Goal: Transaction & Acquisition: Book appointment/travel/reservation

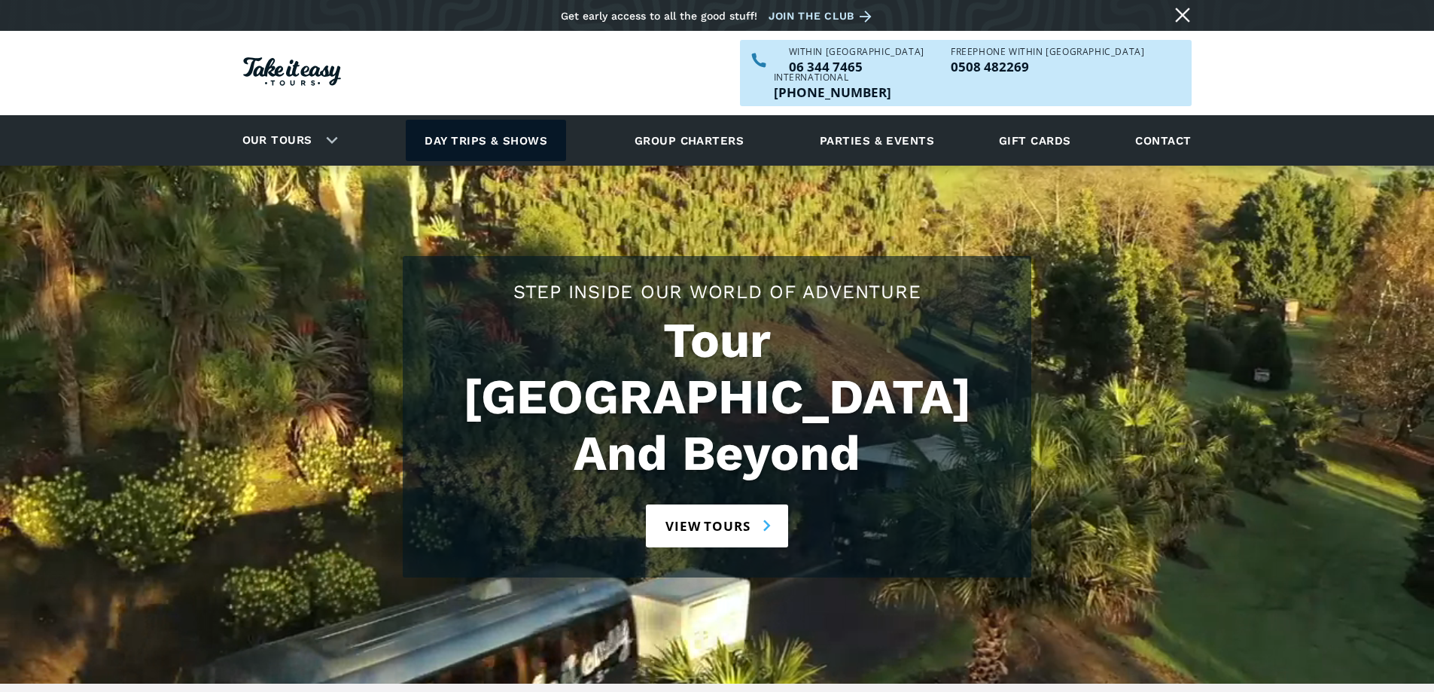
click at [523, 120] on link "Day trips & shows" at bounding box center [486, 140] width 160 height 41
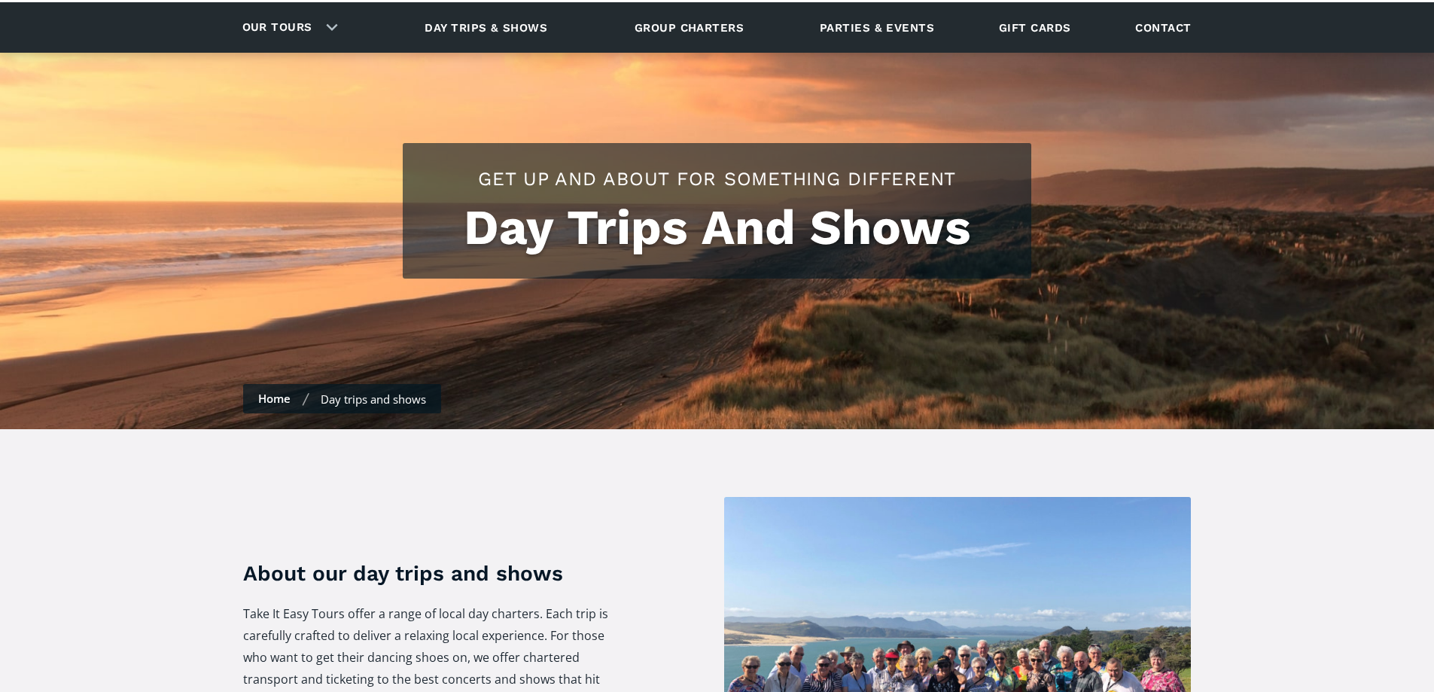
scroll to position [72, 0]
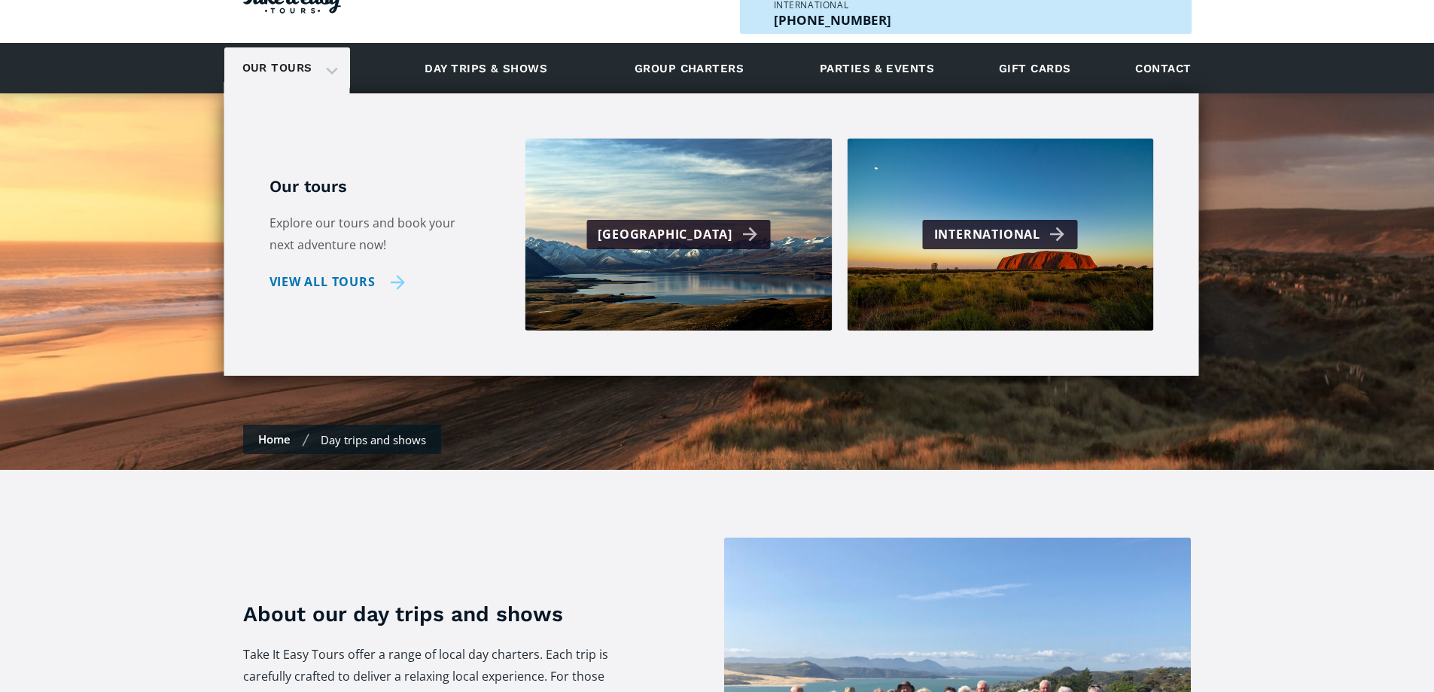
click at [389, 271] on link "View all tours" at bounding box center [337, 282] width 136 height 22
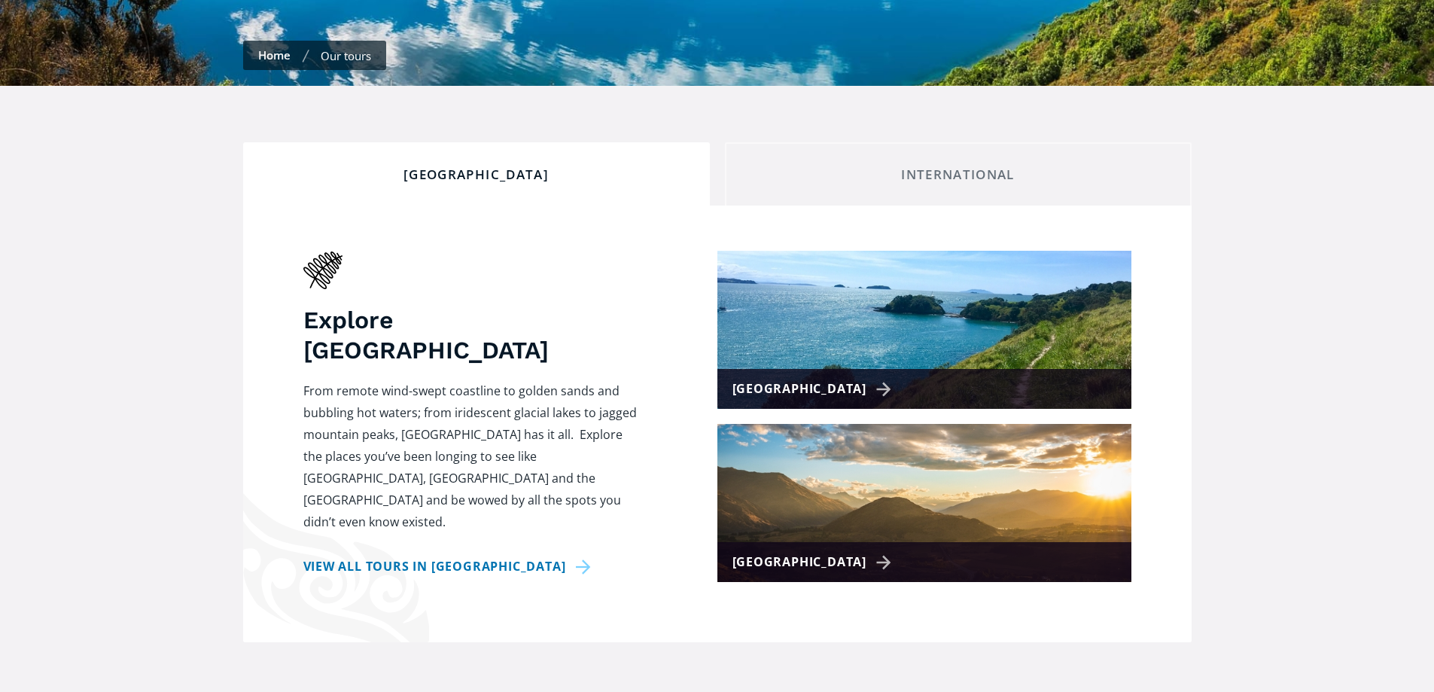
scroll to position [572, 0]
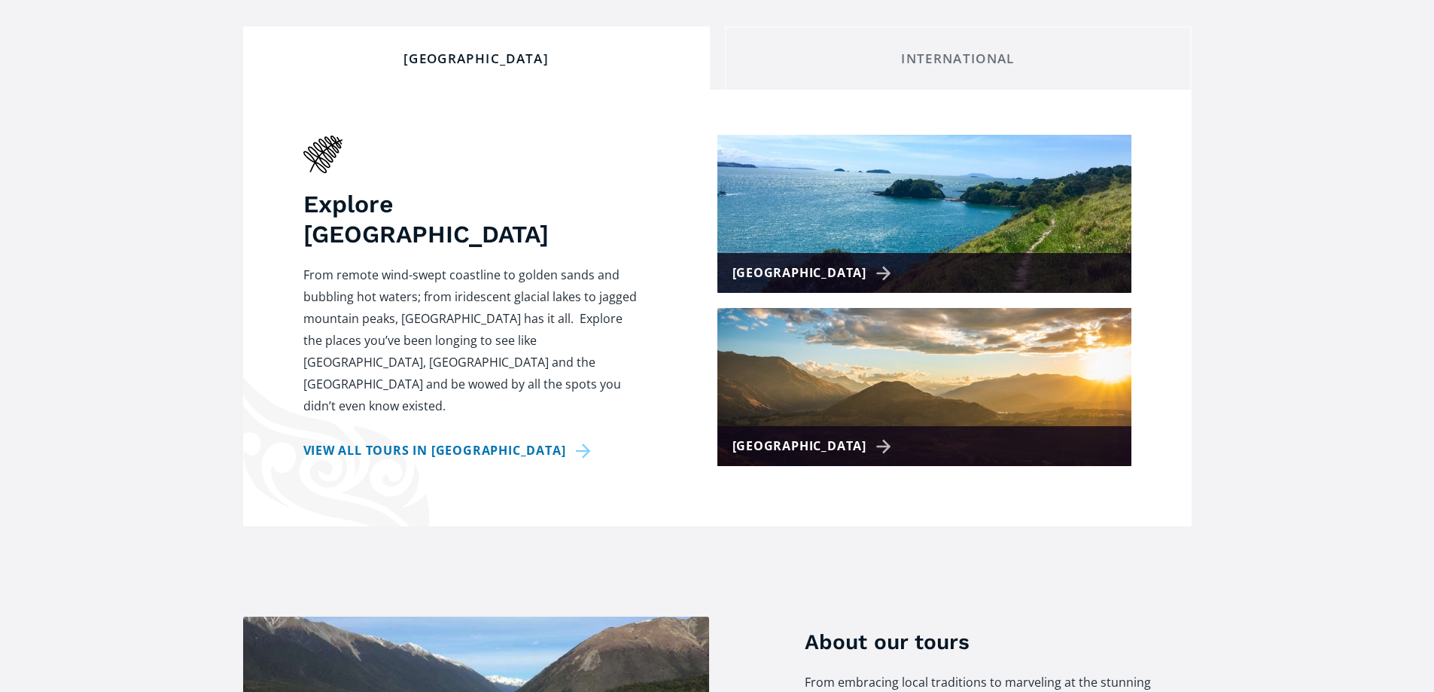
click at [980, 364] on img at bounding box center [924, 387] width 414 height 158
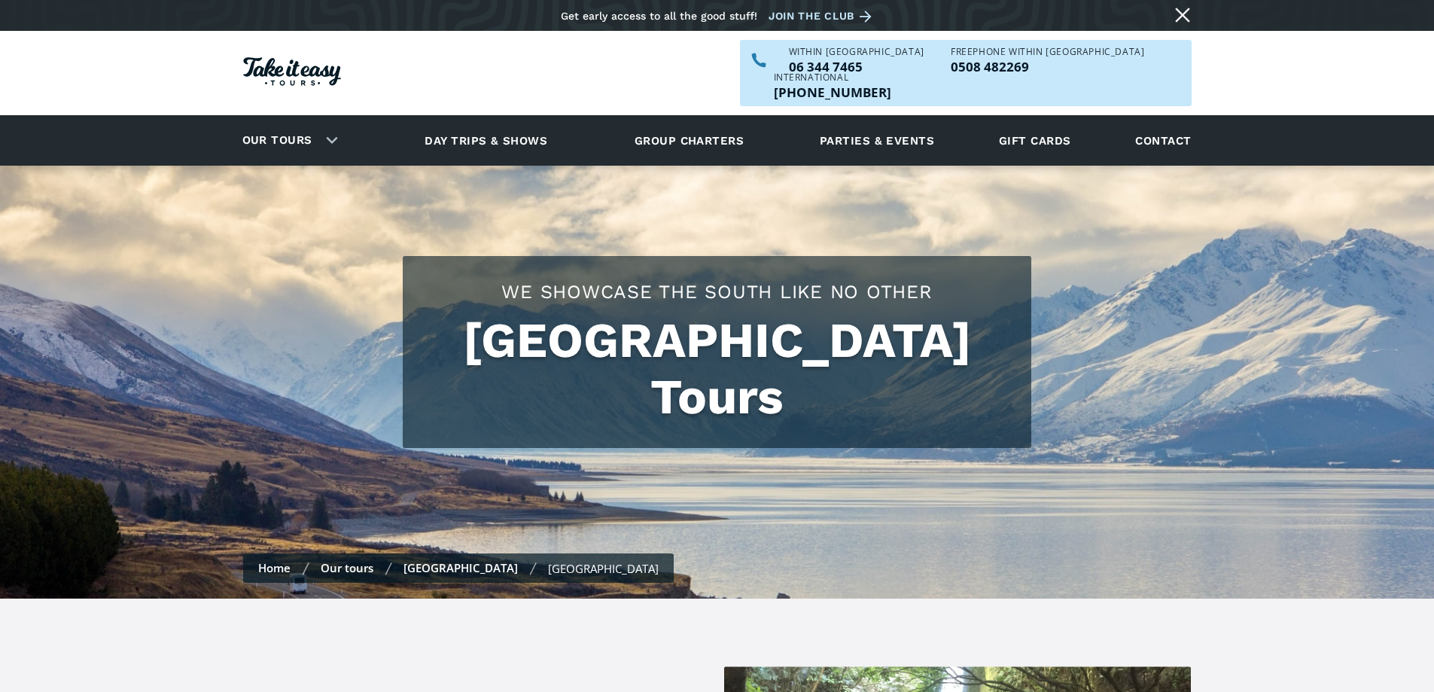
checkbox input "true"
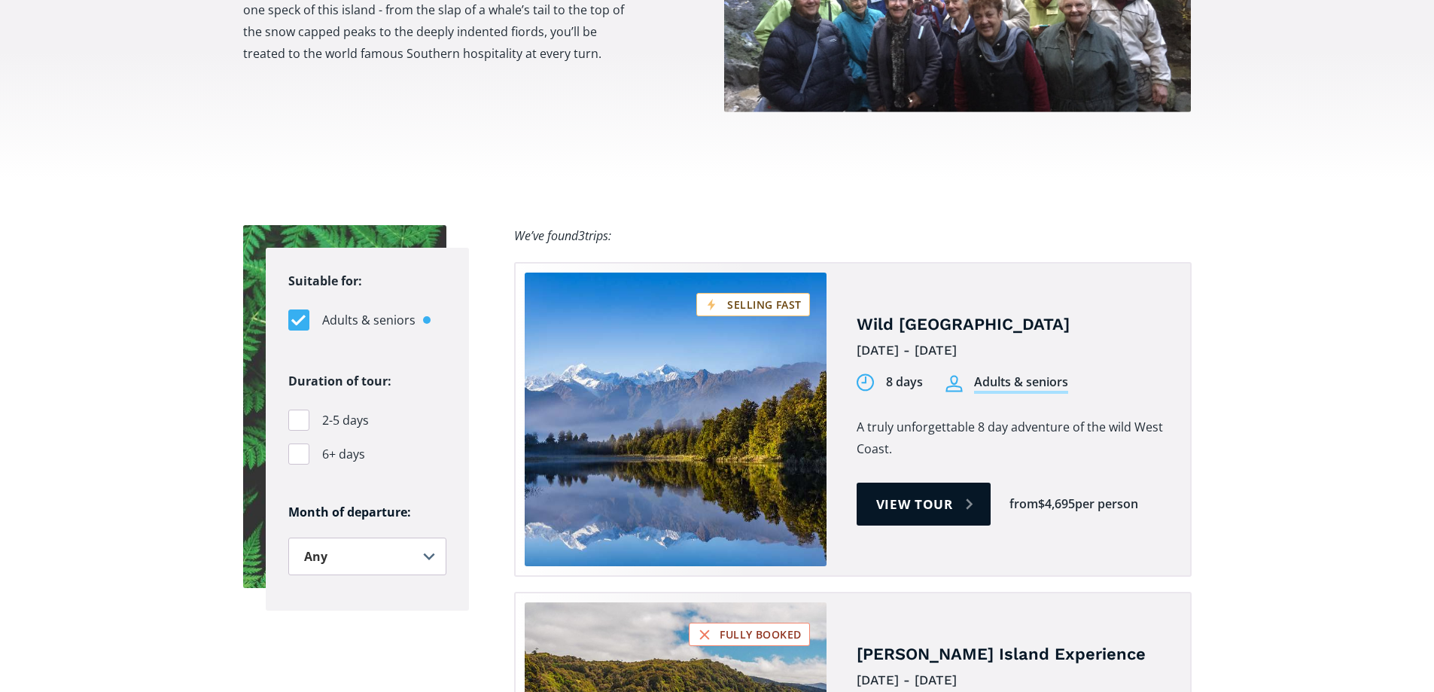
scroll to position [842, 0]
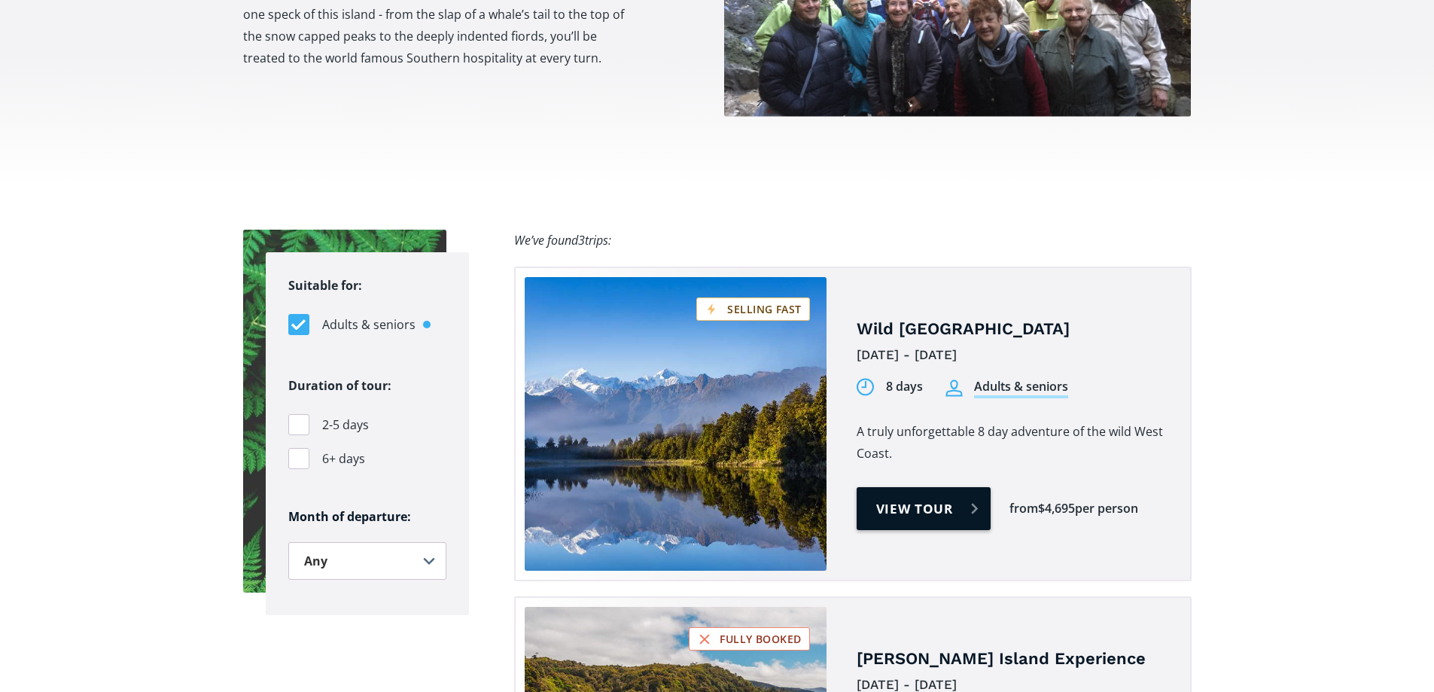
click at [958, 487] on link "View tour" at bounding box center [924, 508] width 135 height 43
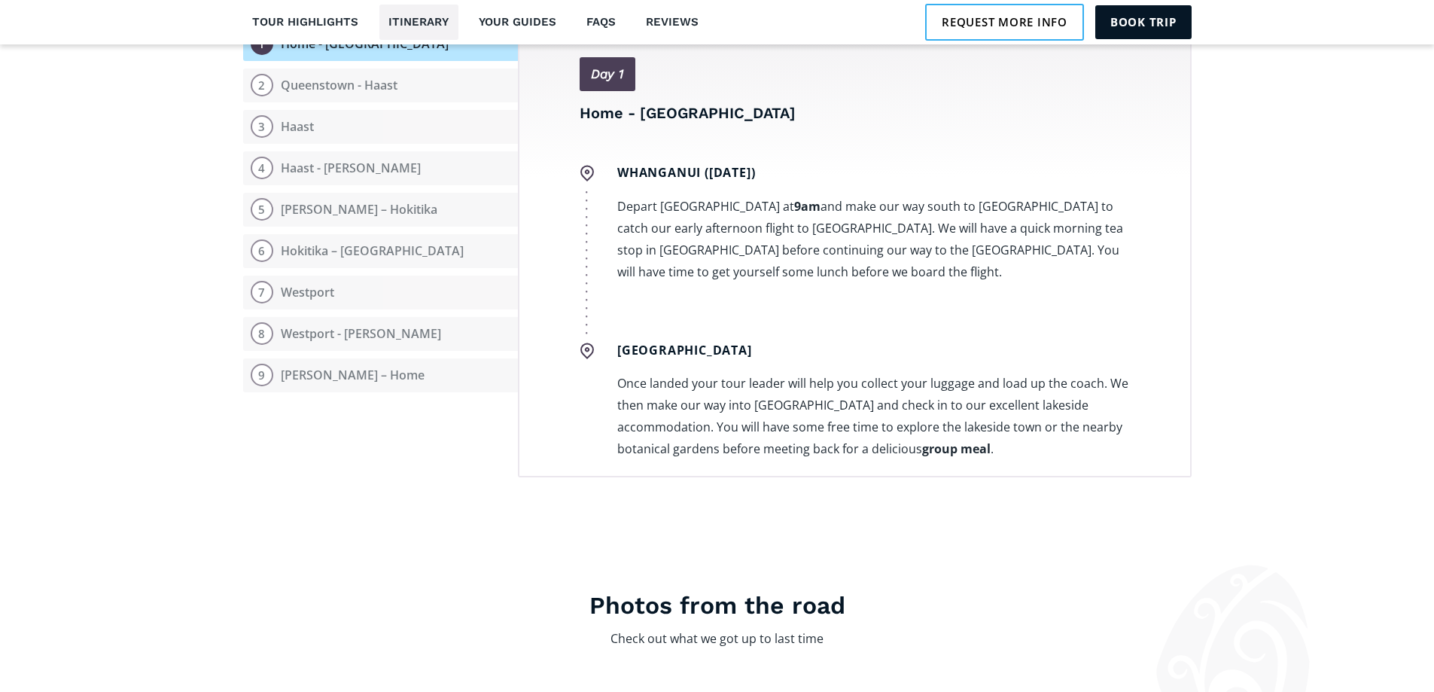
scroll to position [2036, 0]
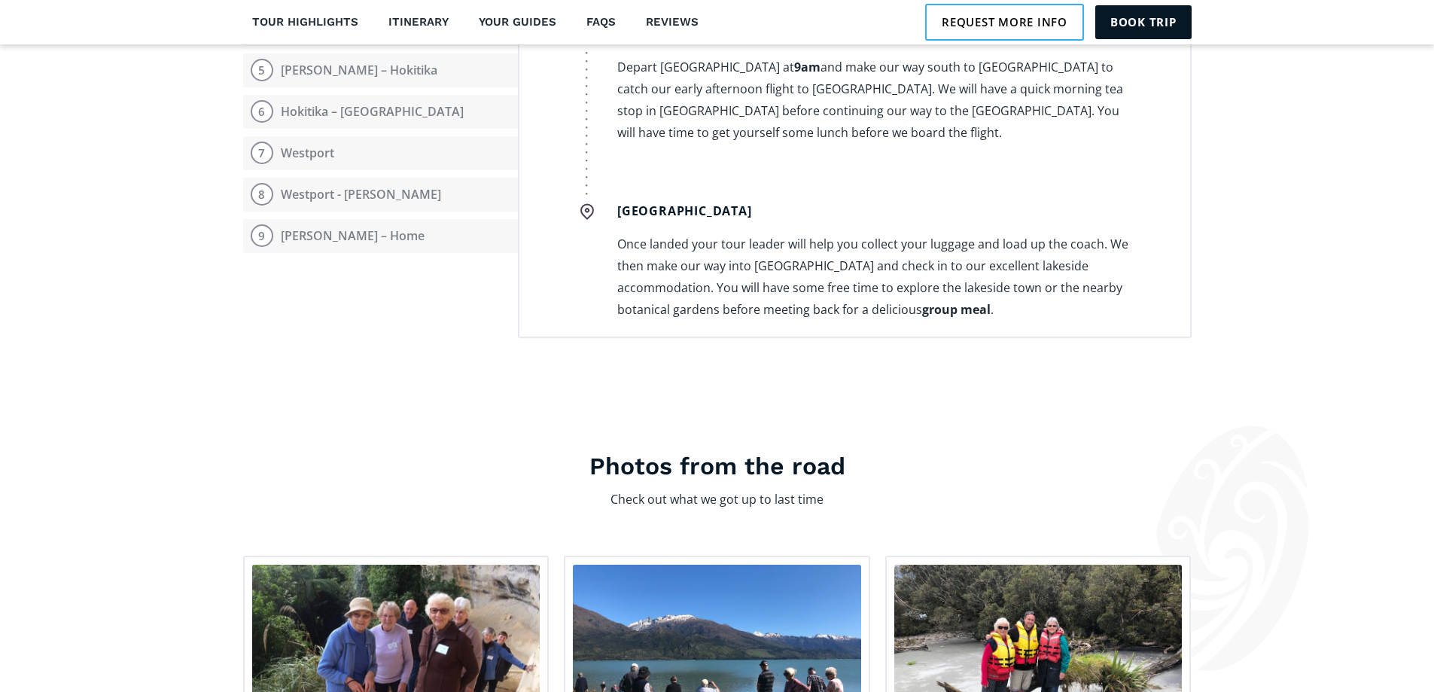
drag, startPoint x: 1438, startPoint y: 32, endPoint x: 1435, endPoint y: 272, distance: 240.9
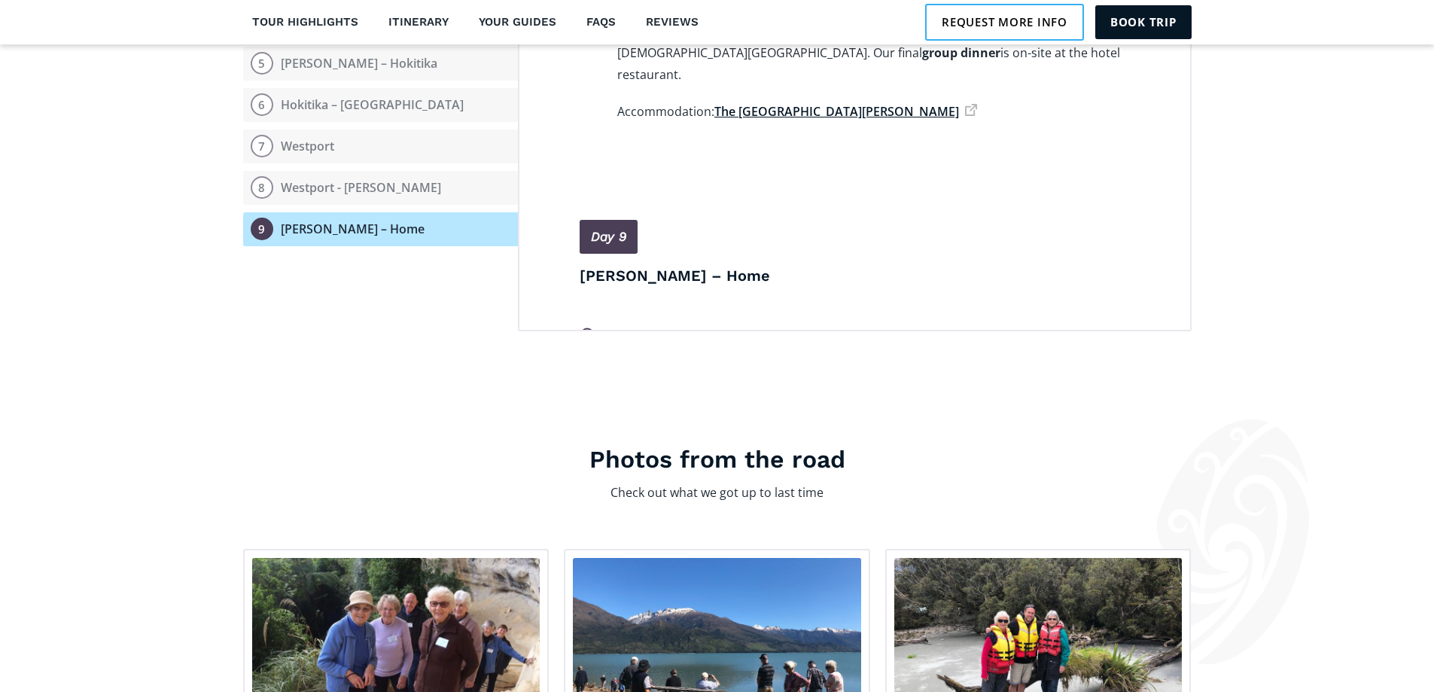
scroll to position [5547, 0]
